Goal: Task Accomplishment & Management: Complete application form

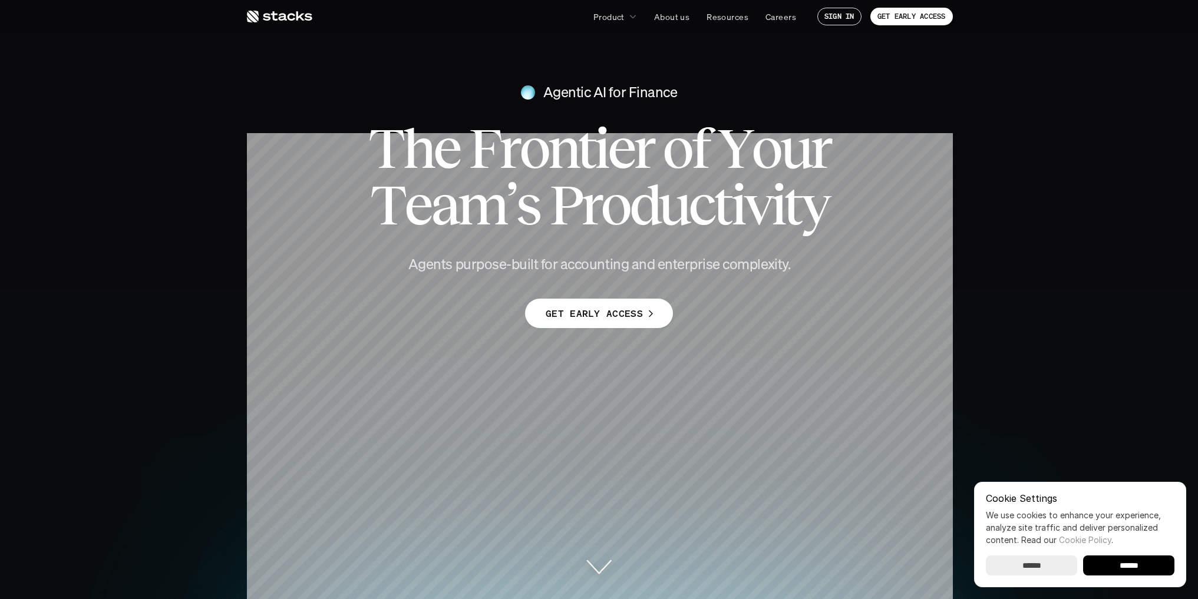
click at [1112, 569] on input "******" at bounding box center [1128, 566] width 91 height 20
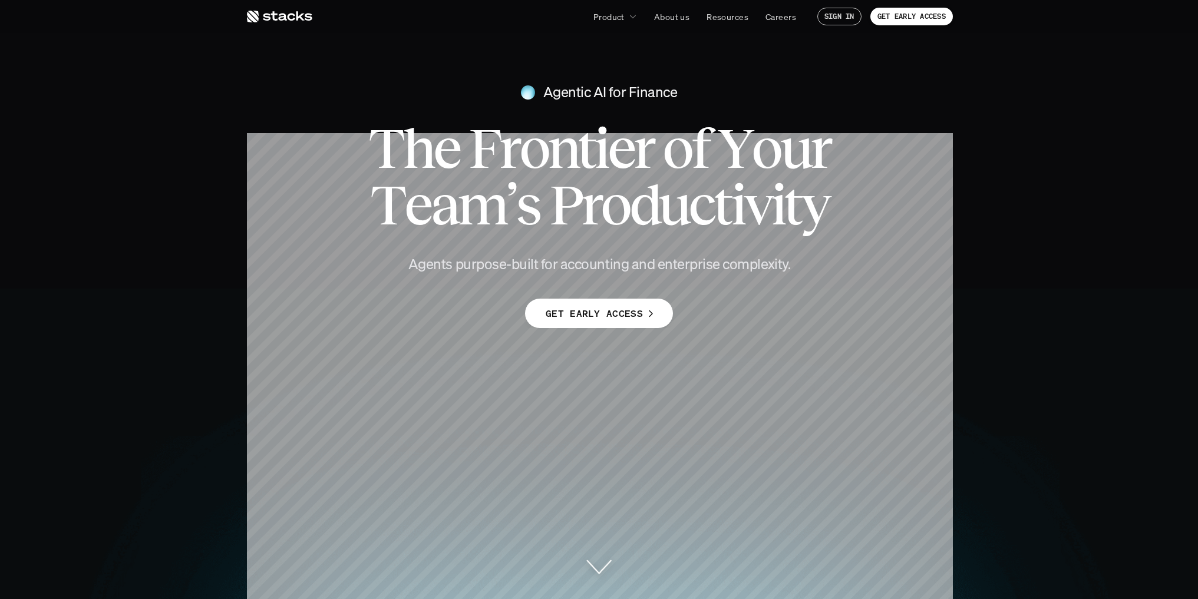
click at [888, 18] on p "GET EARLY ACCESS" at bounding box center [911, 16] width 68 height 8
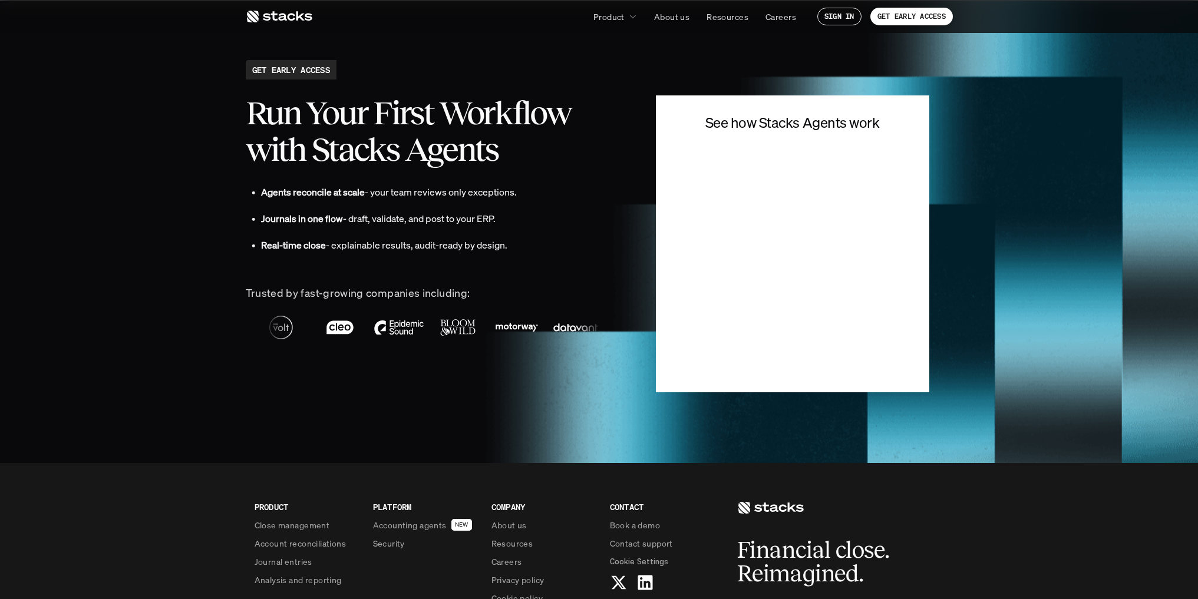
scroll to position [2684, 0]
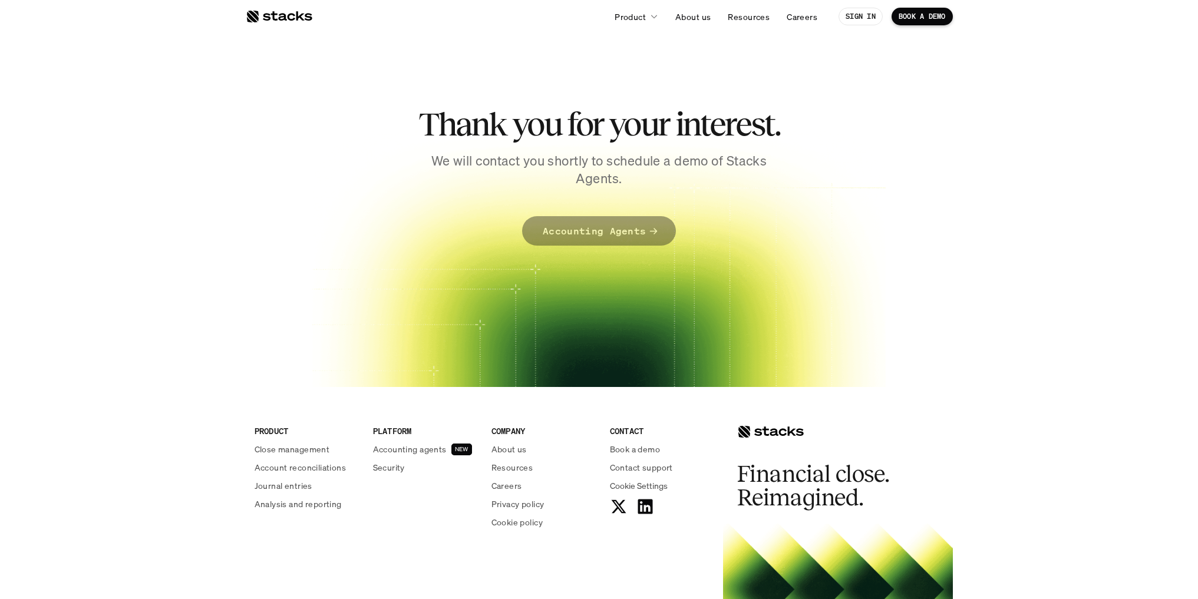
click at [620, 231] on p "Accounting Agents" at bounding box center [594, 231] width 103 height 17
